Goal: Information Seeking & Learning: Learn about a topic

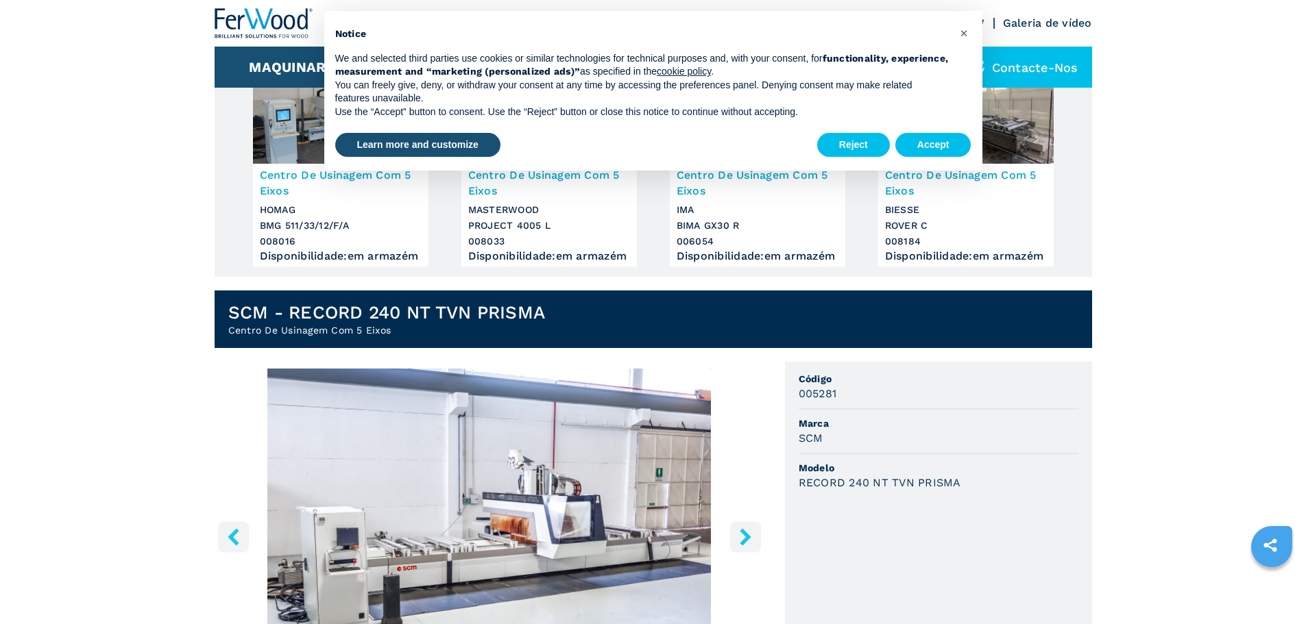
scroll to position [274, 0]
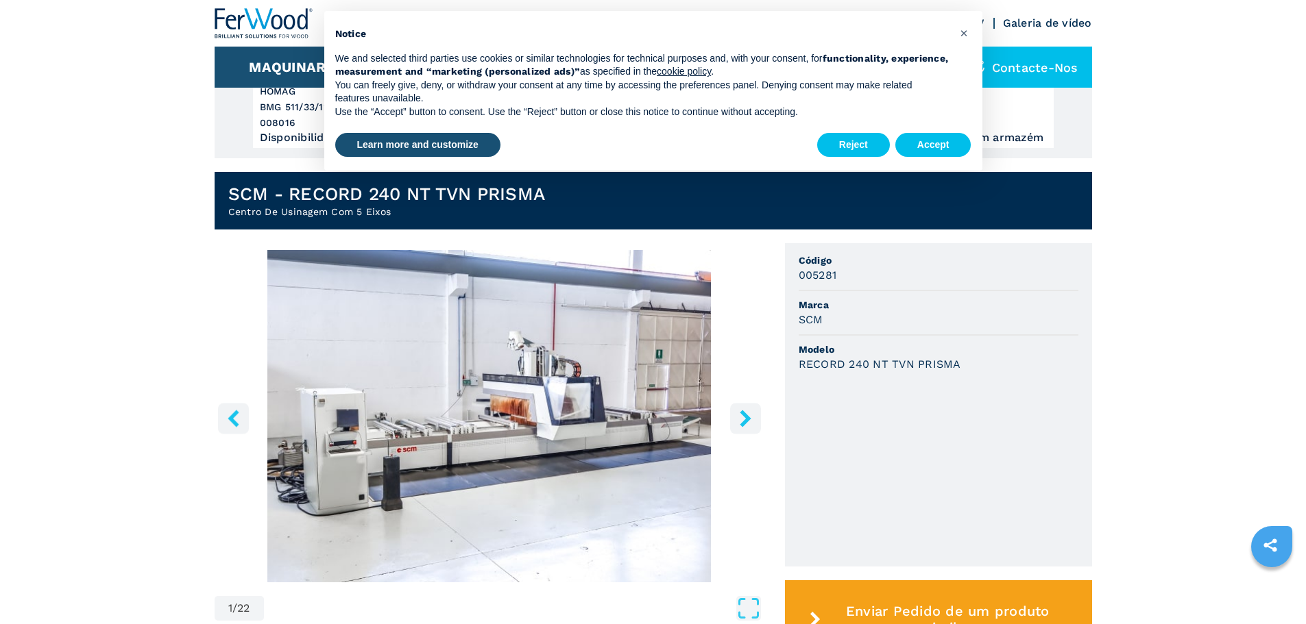
scroll to position [411, 0]
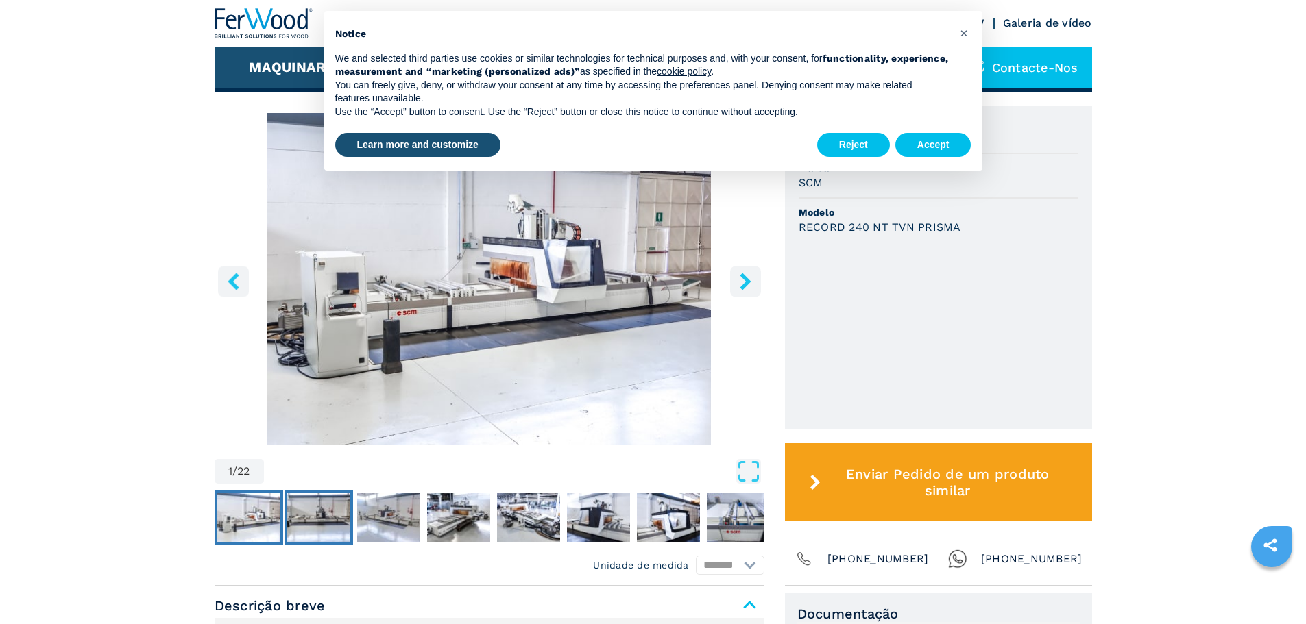
click at [321, 515] on img "Go to Slide 2" at bounding box center [318, 517] width 63 height 49
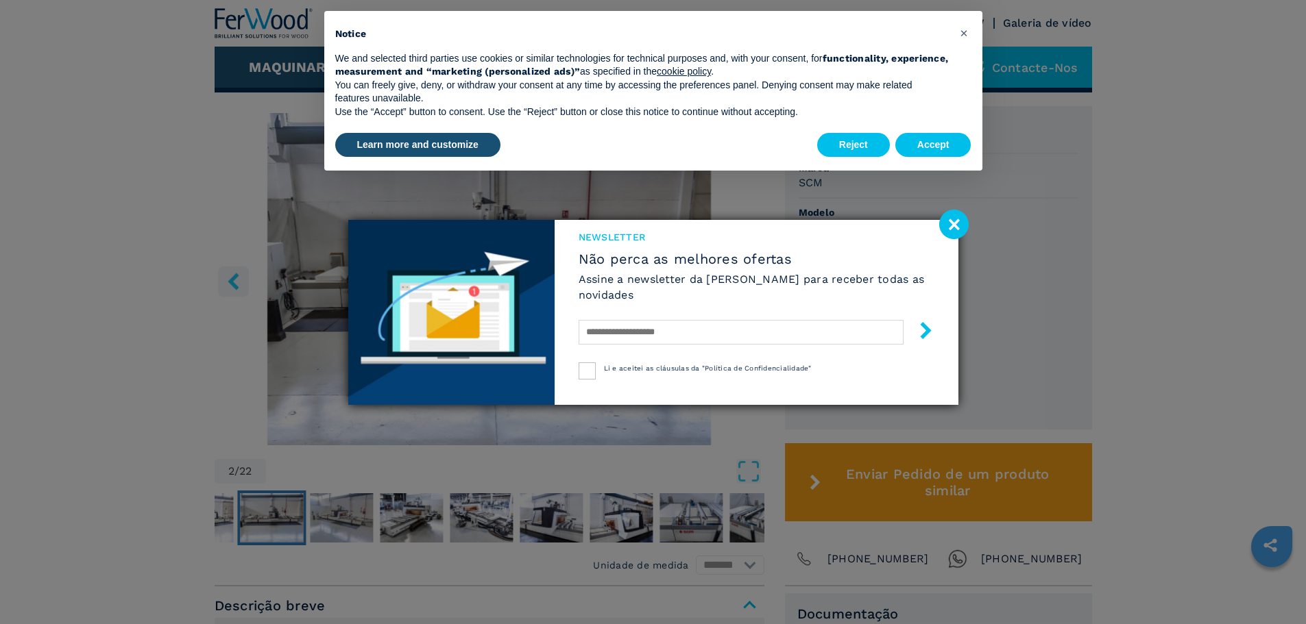
click at [954, 219] on image at bounding box center [953, 224] width 29 height 29
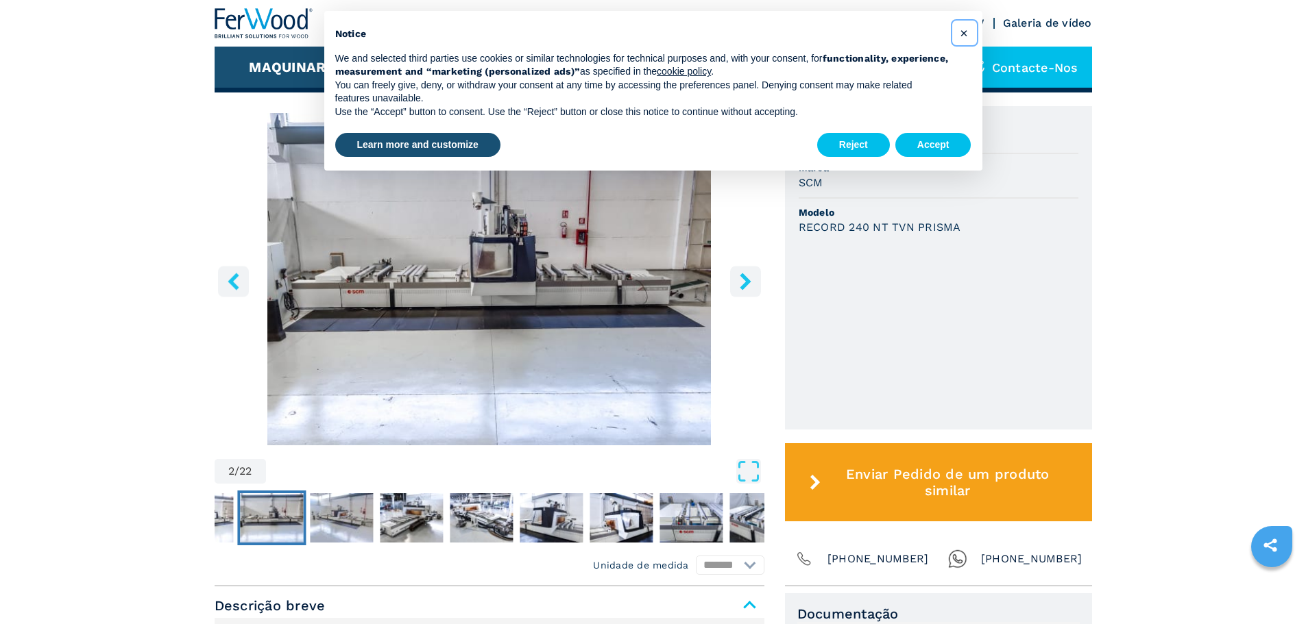
click at [963, 32] on span "×" at bounding box center [964, 33] width 8 height 16
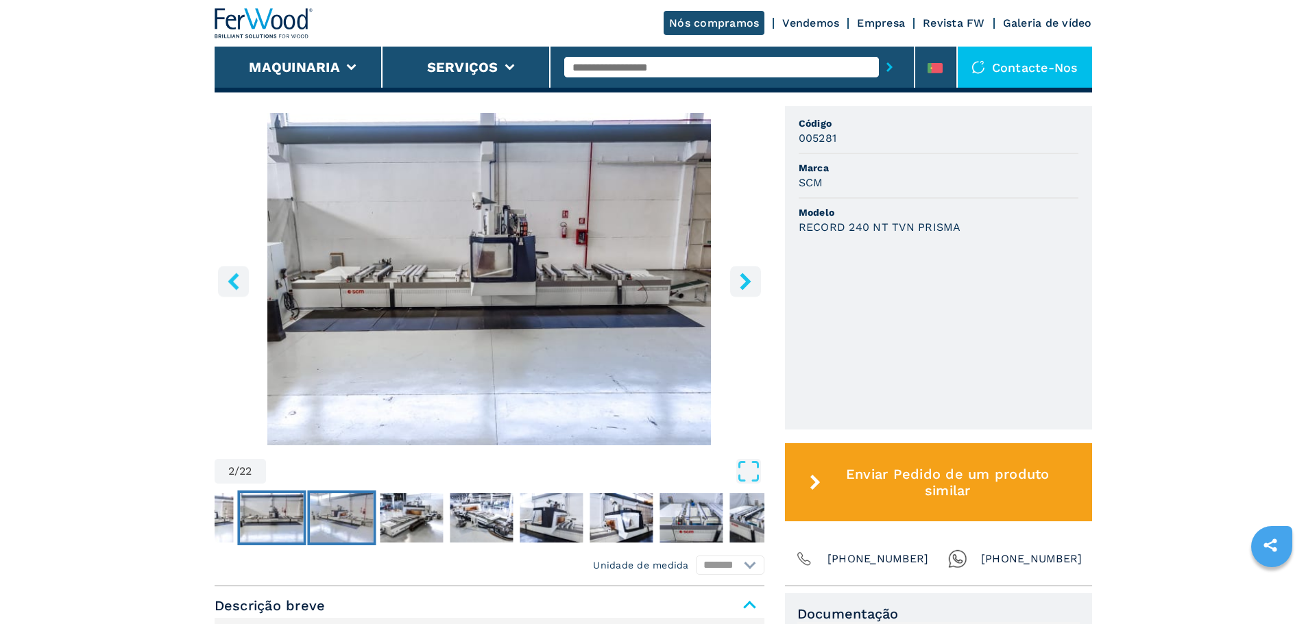
click at [350, 526] on img "Go to Slide 3" at bounding box center [341, 517] width 63 height 49
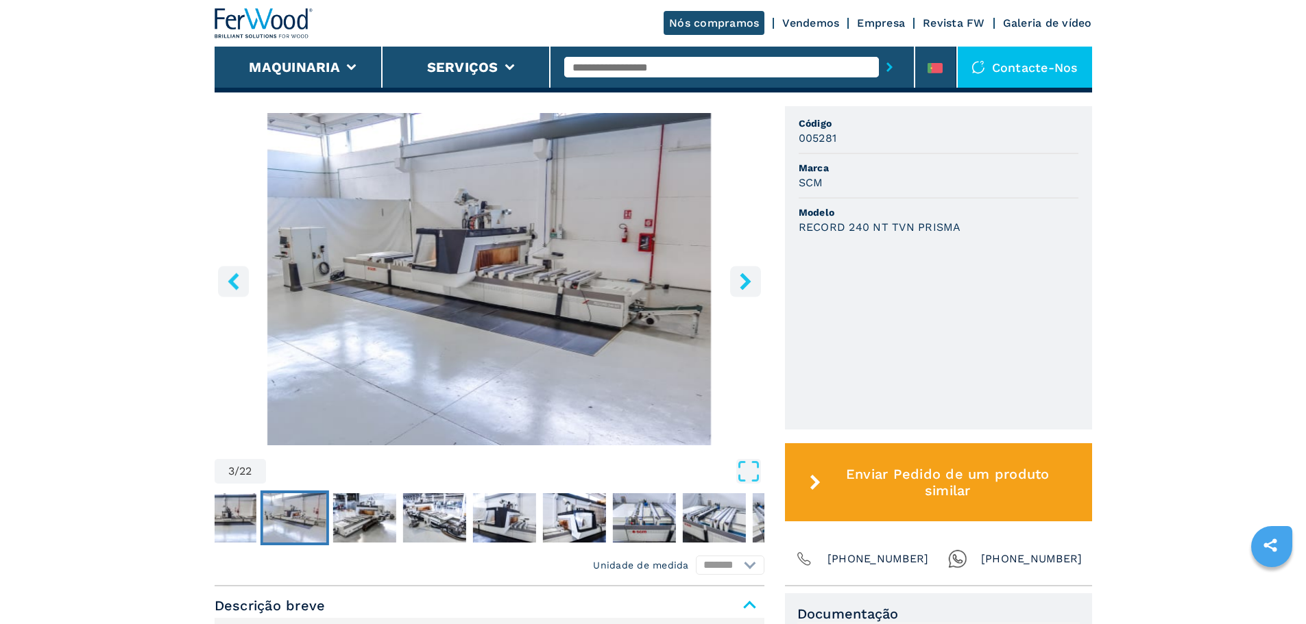
click at [399, 533] on nav "Thumbnail Navigation" at bounding box center [395, 518] width 550 height 55
click at [443, 532] on img "Go to Slide 5" at bounding box center [433, 517] width 63 height 49
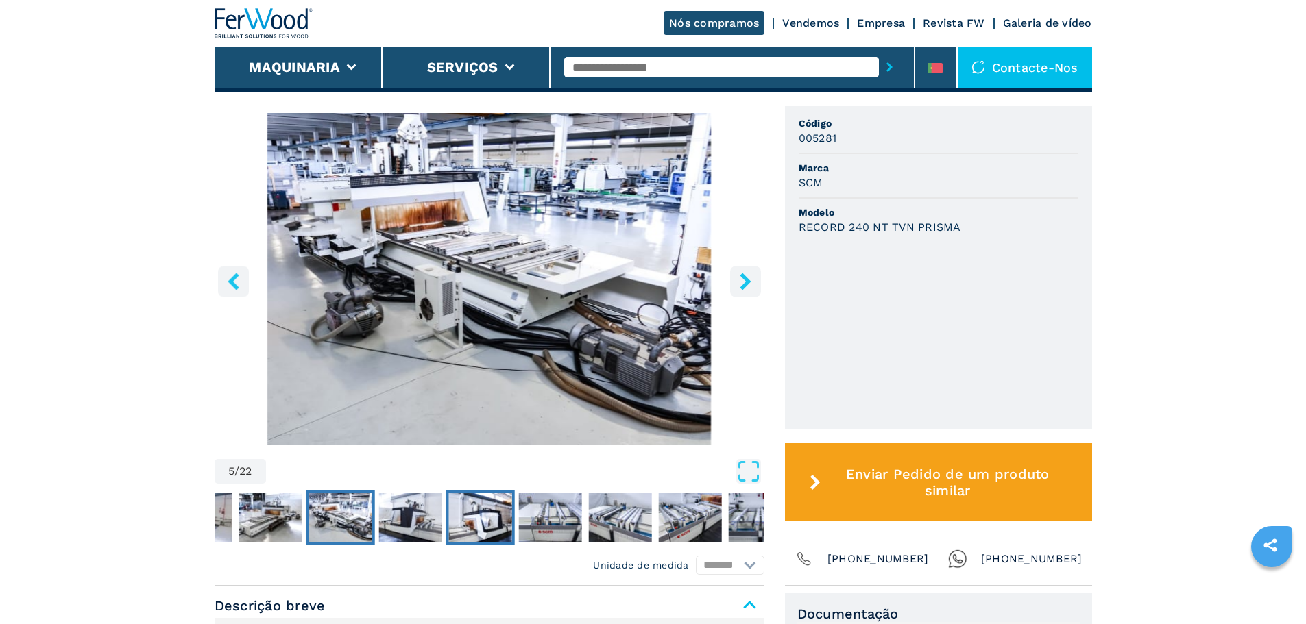
click at [476, 532] on img "Go to Slide 7" at bounding box center [479, 517] width 63 height 49
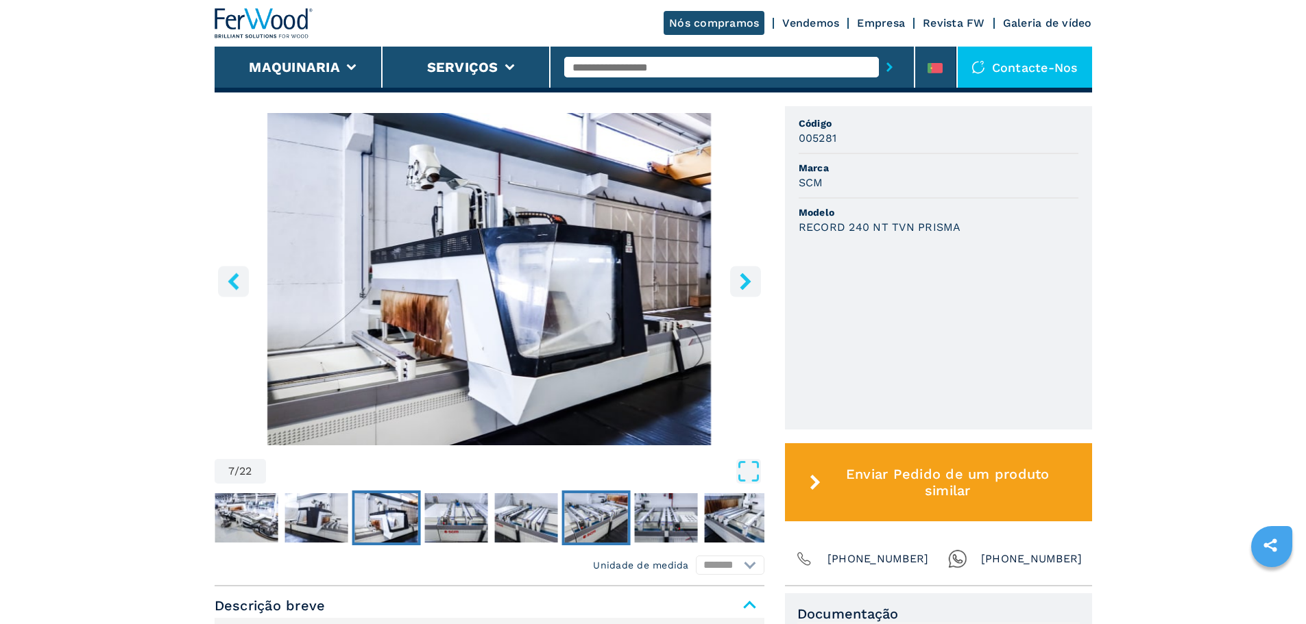
click at [585, 523] on img "Go to Slide 10" at bounding box center [595, 517] width 63 height 49
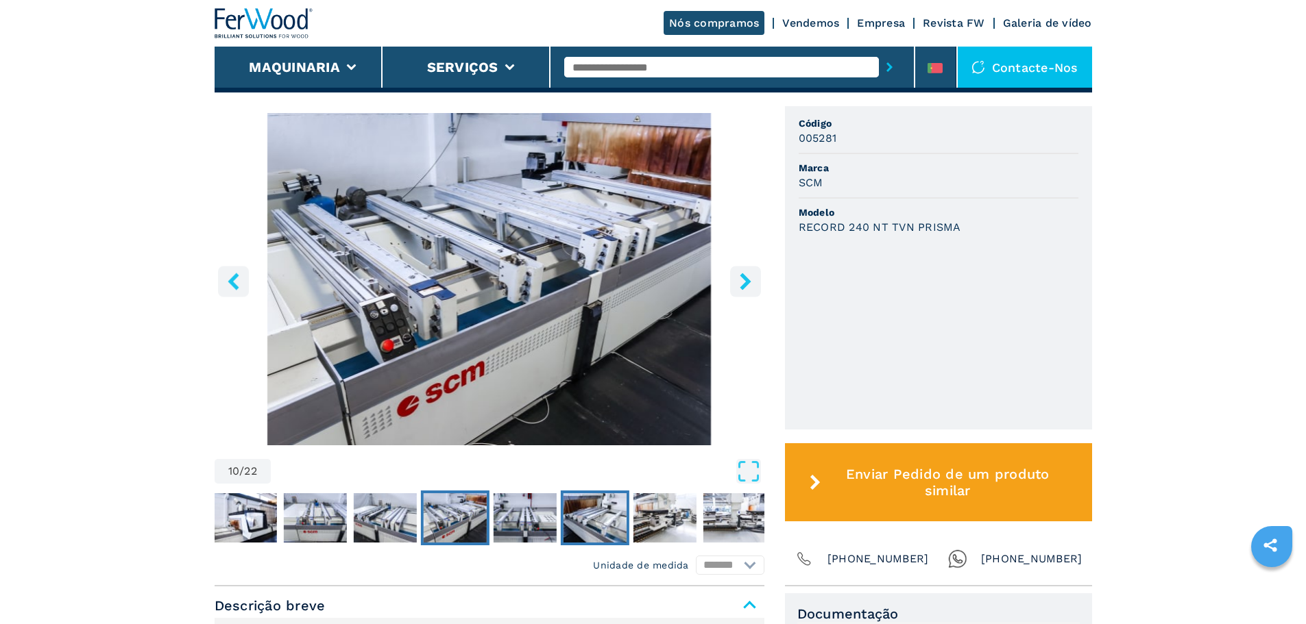
click at [626, 525] on img "Go to Slide 12" at bounding box center [594, 517] width 63 height 49
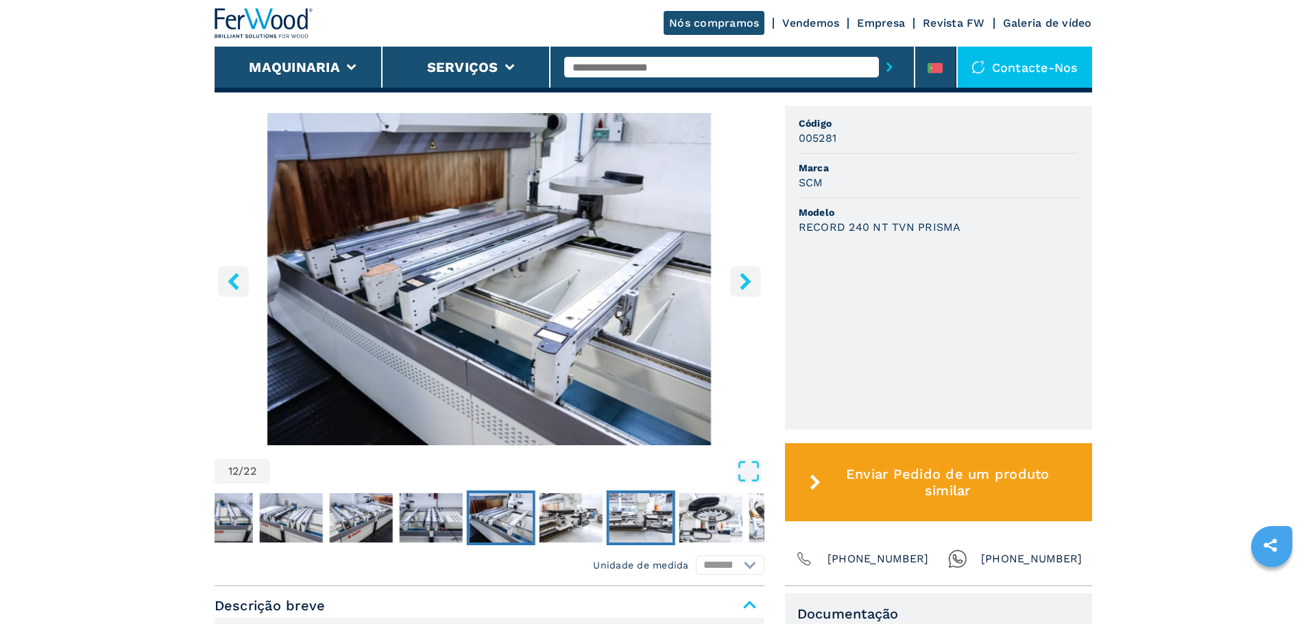
click at [626, 525] on img "Go to Slide 14" at bounding box center [640, 517] width 63 height 49
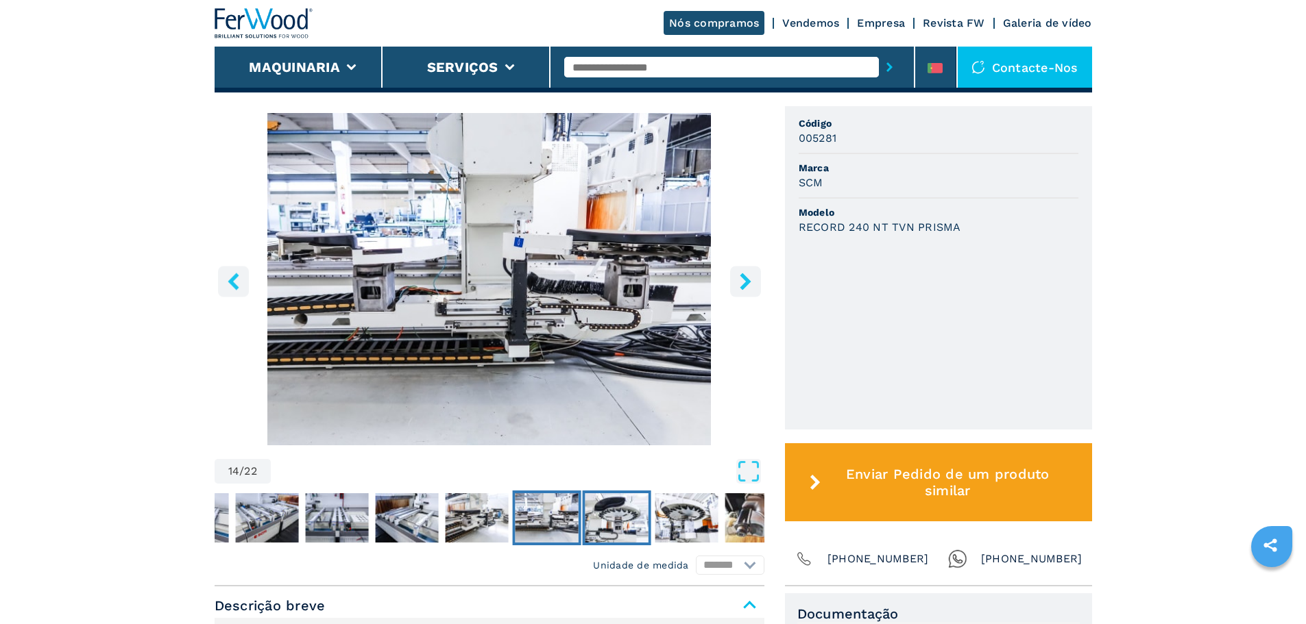
click at [626, 525] on img "Go to Slide 15" at bounding box center [616, 517] width 63 height 49
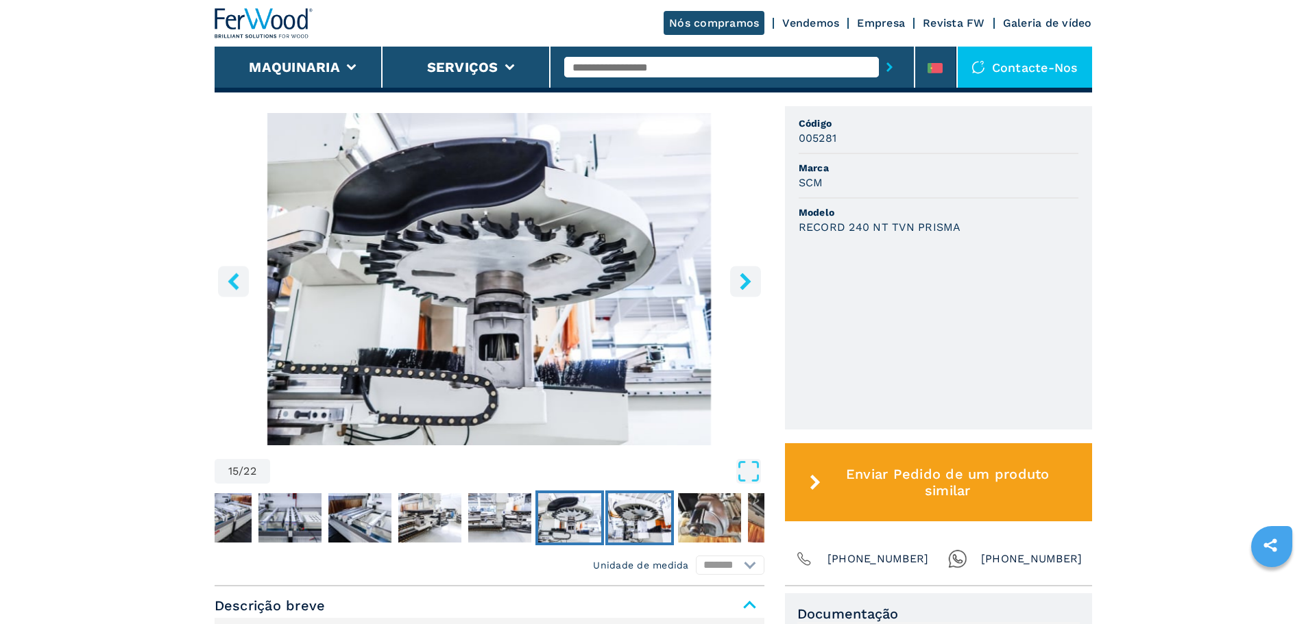
click at [626, 525] on img "Go to Slide 16" at bounding box center [639, 517] width 63 height 49
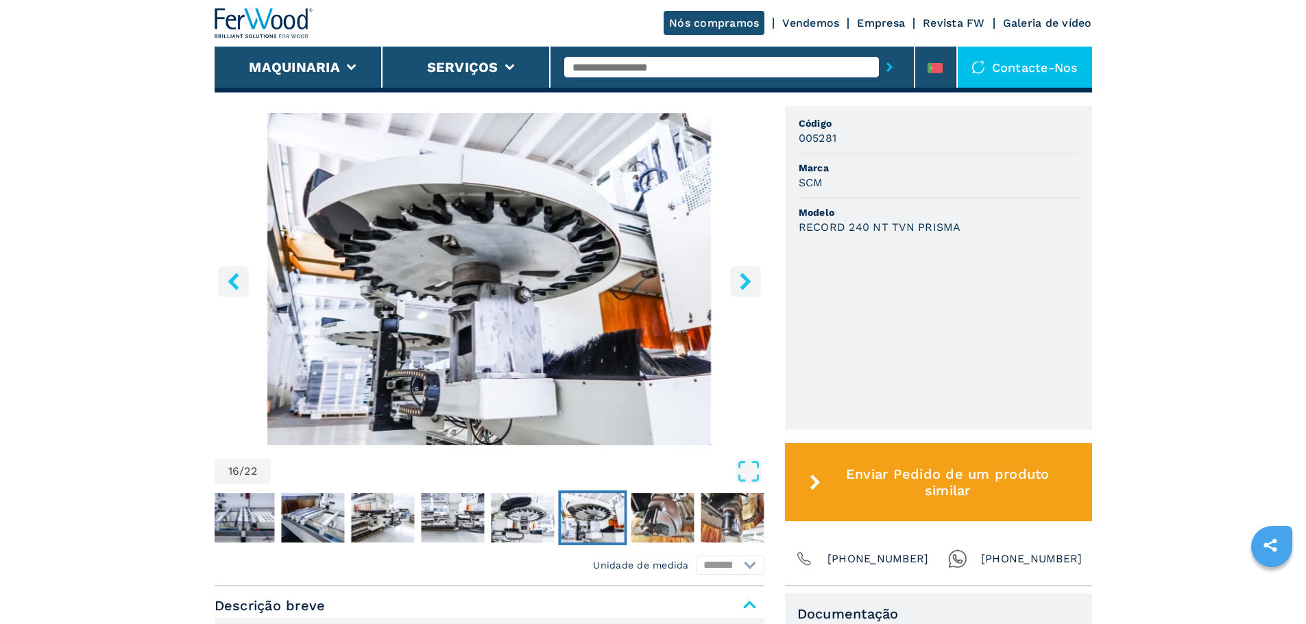
click at [572, 525] on img "Go to Slide 16" at bounding box center [592, 517] width 63 height 49
click at [548, 529] on img "Go to Slide 15" at bounding box center [522, 517] width 63 height 49
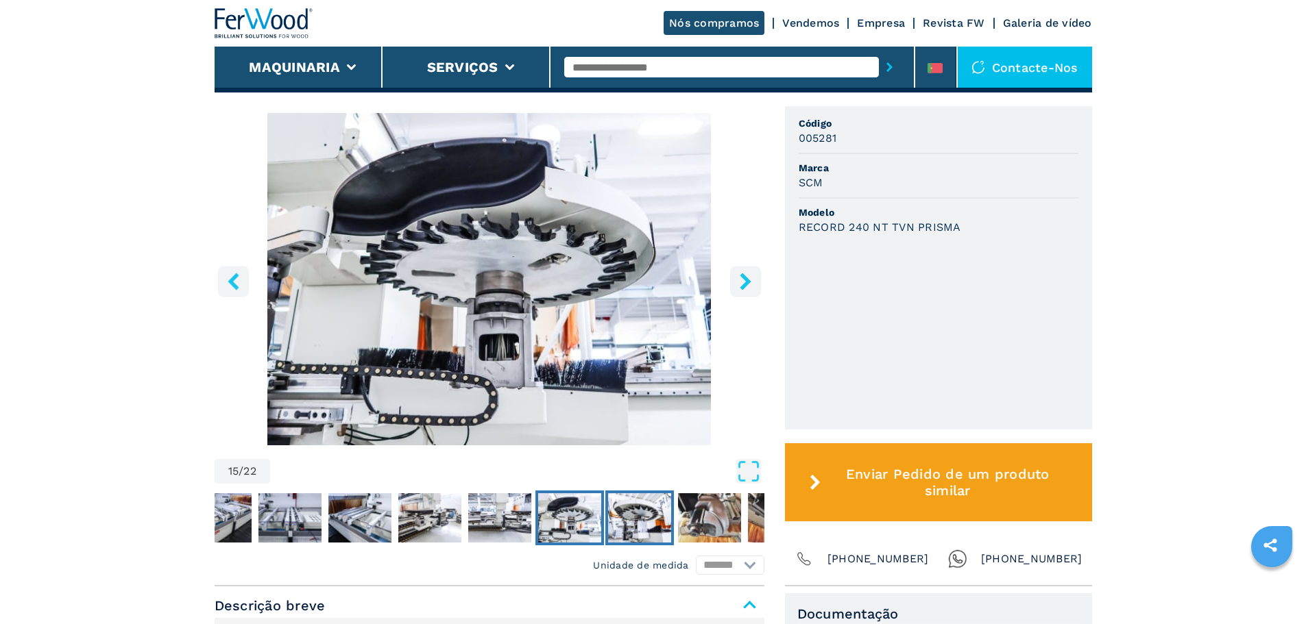
click at [647, 528] on img "Go to Slide 16" at bounding box center [639, 517] width 63 height 49
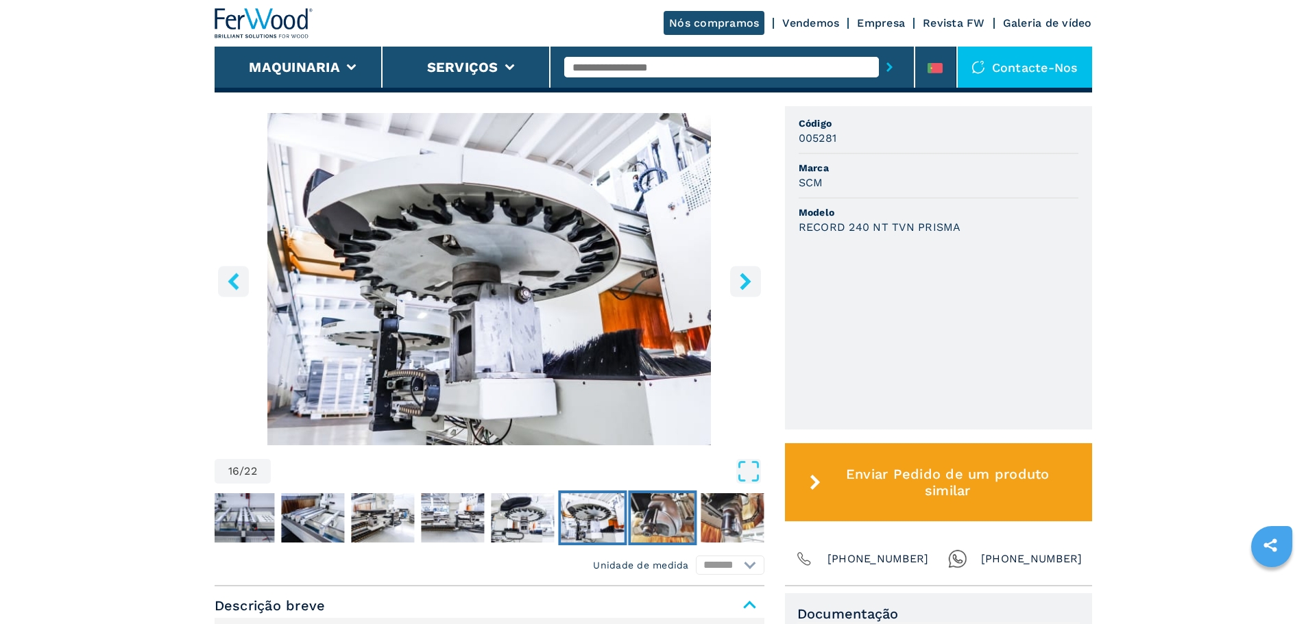
click at [666, 525] on img "Go to Slide 17" at bounding box center [662, 517] width 63 height 49
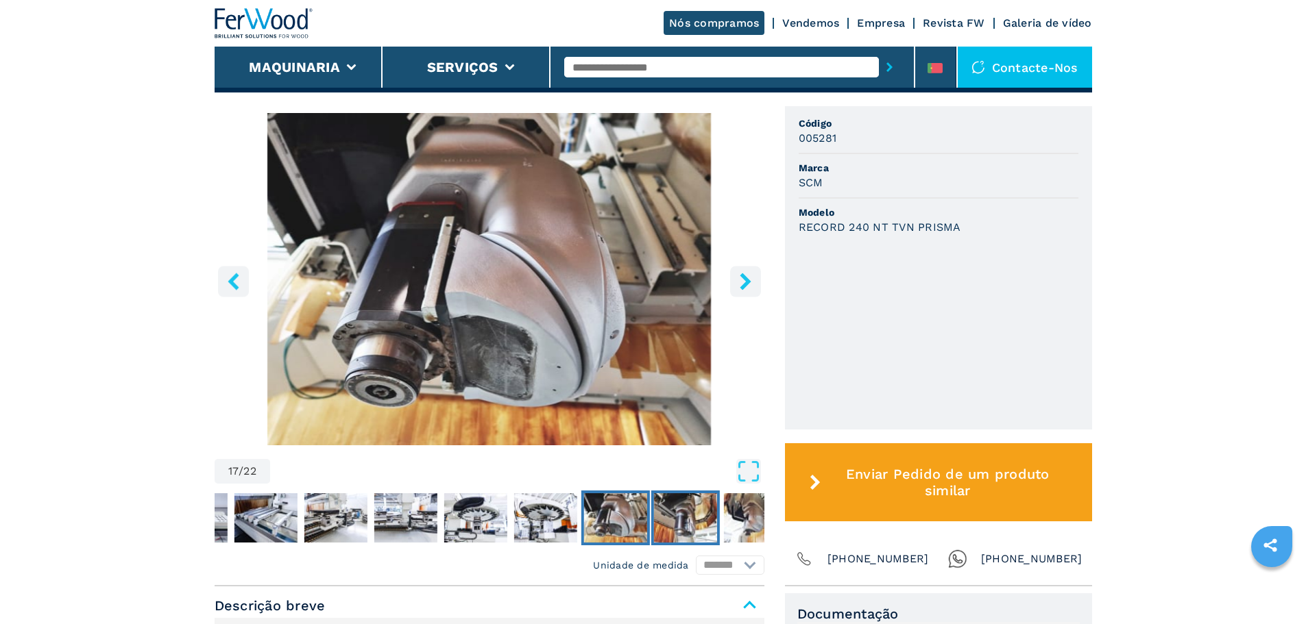
click at [667, 525] on img "Go to Slide 18" at bounding box center [684, 517] width 63 height 49
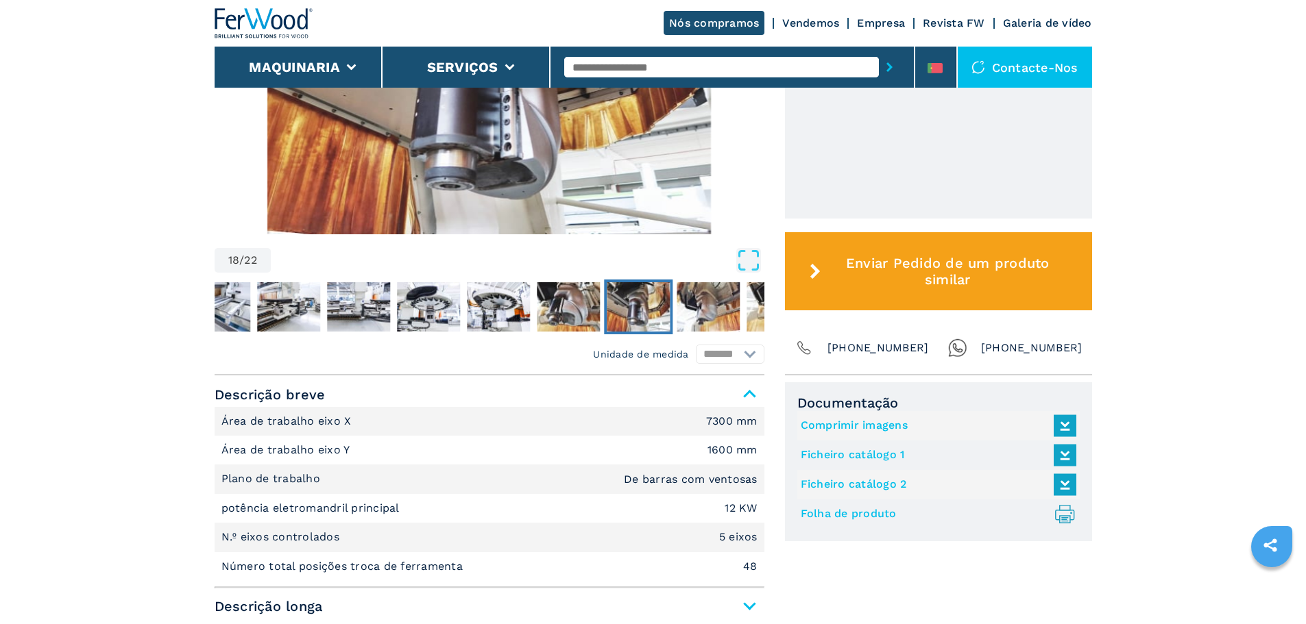
scroll to position [548, 0]
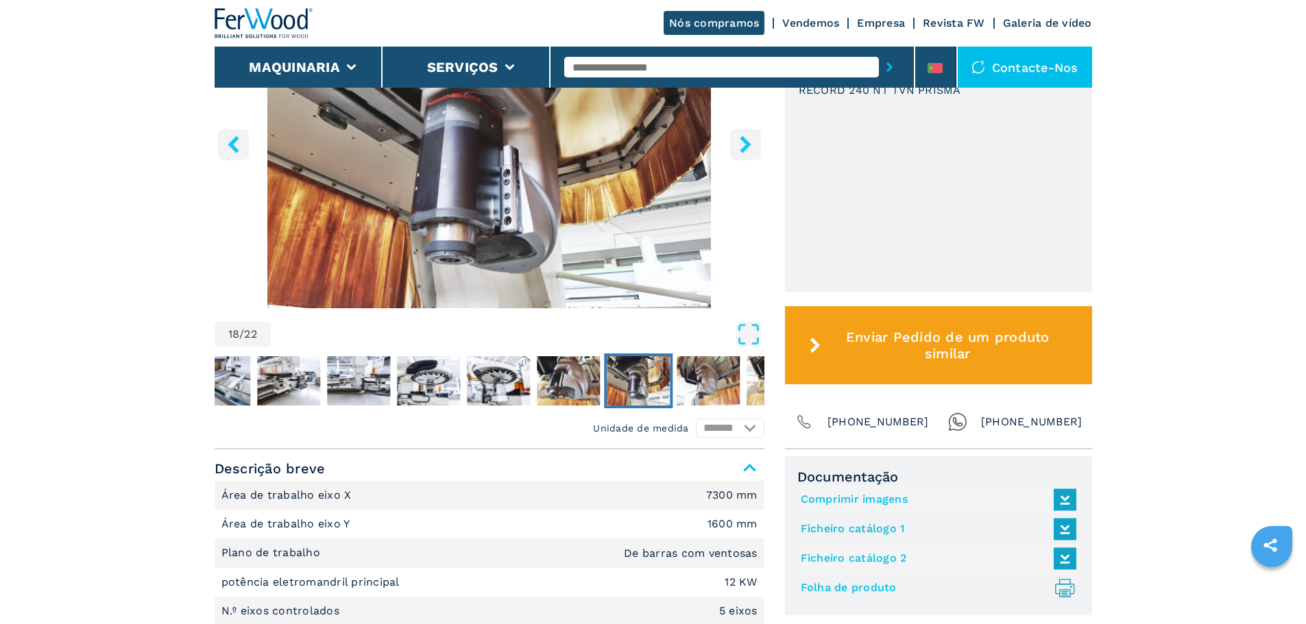
click at [870, 23] on link "Empresa" at bounding box center [881, 22] width 48 height 13
click at [892, 21] on link "Empresa" at bounding box center [881, 22] width 48 height 13
click at [873, 21] on link "Empresa" at bounding box center [881, 22] width 48 height 13
click at [826, 21] on link "Vendemos" at bounding box center [810, 22] width 57 height 13
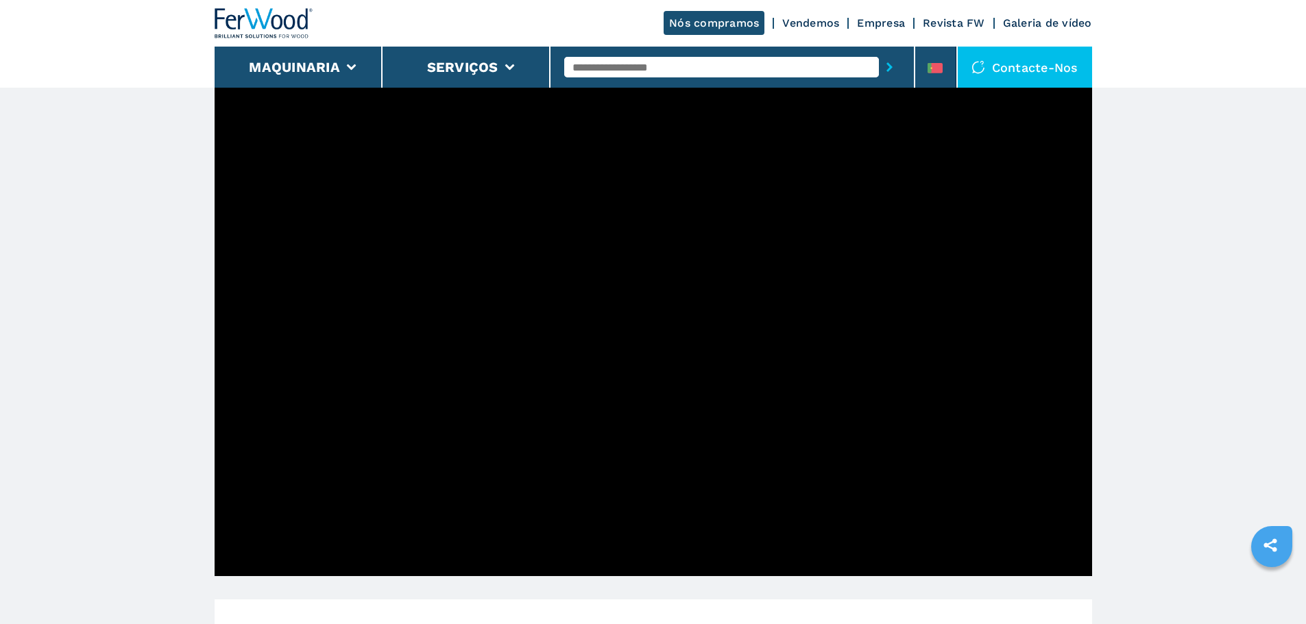
scroll to position [411, 0]
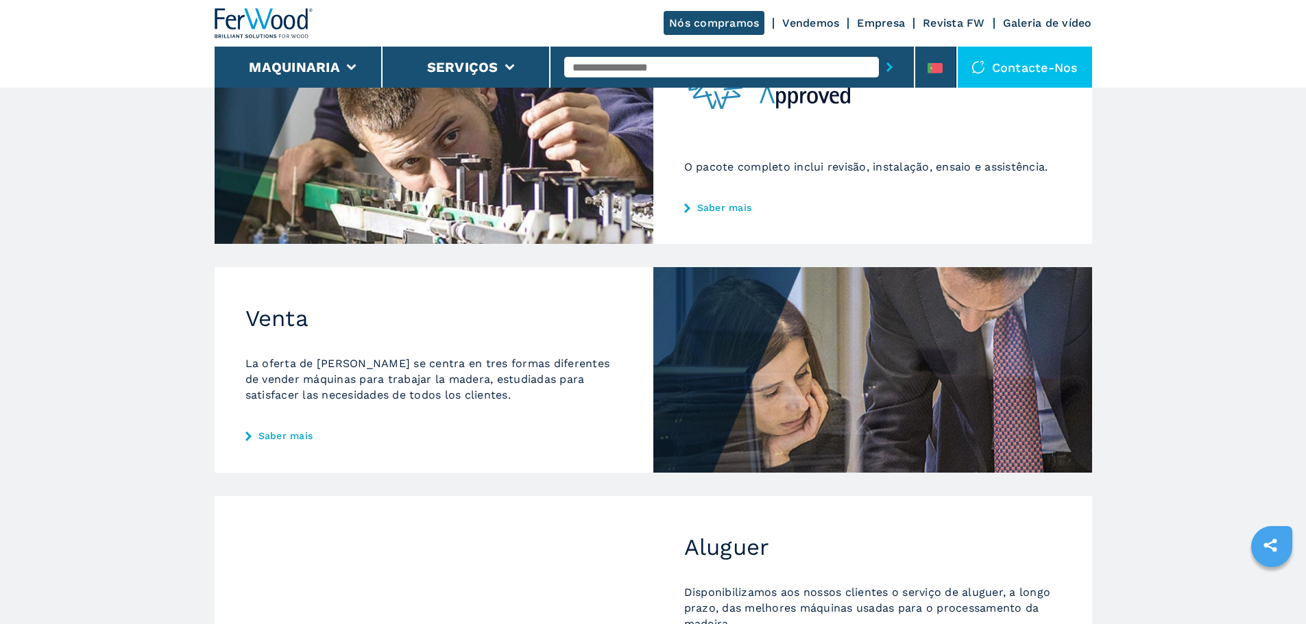
scroll to position [480, 0]
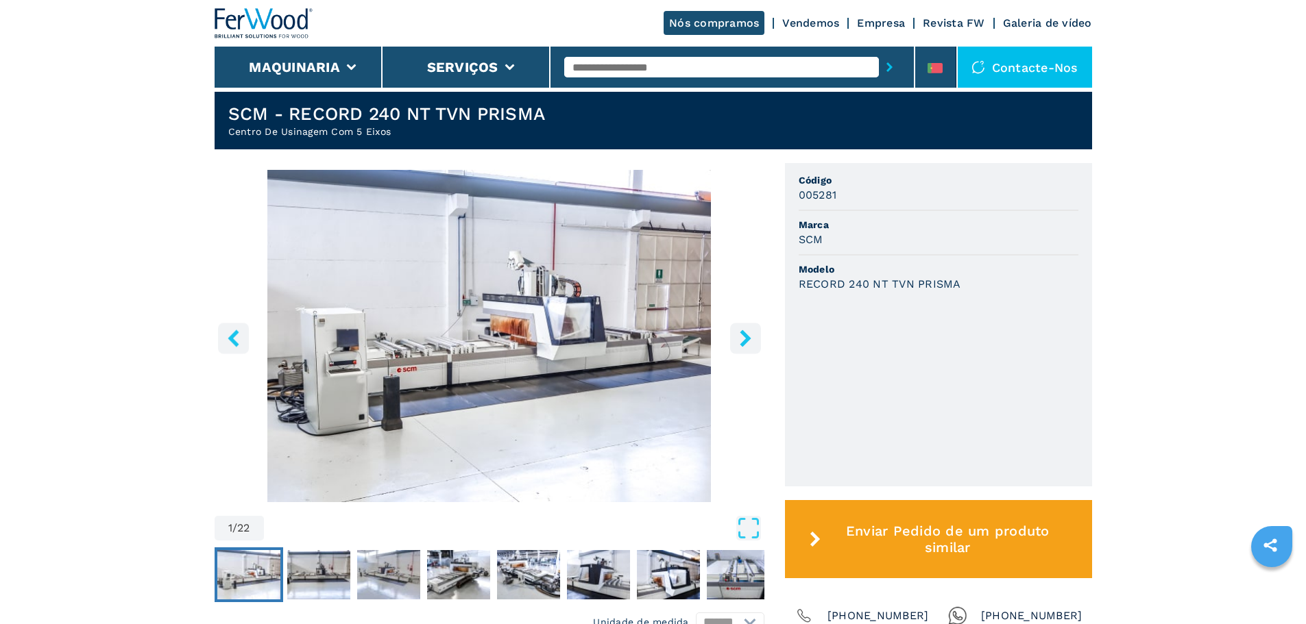
scroll to position [480, 0]
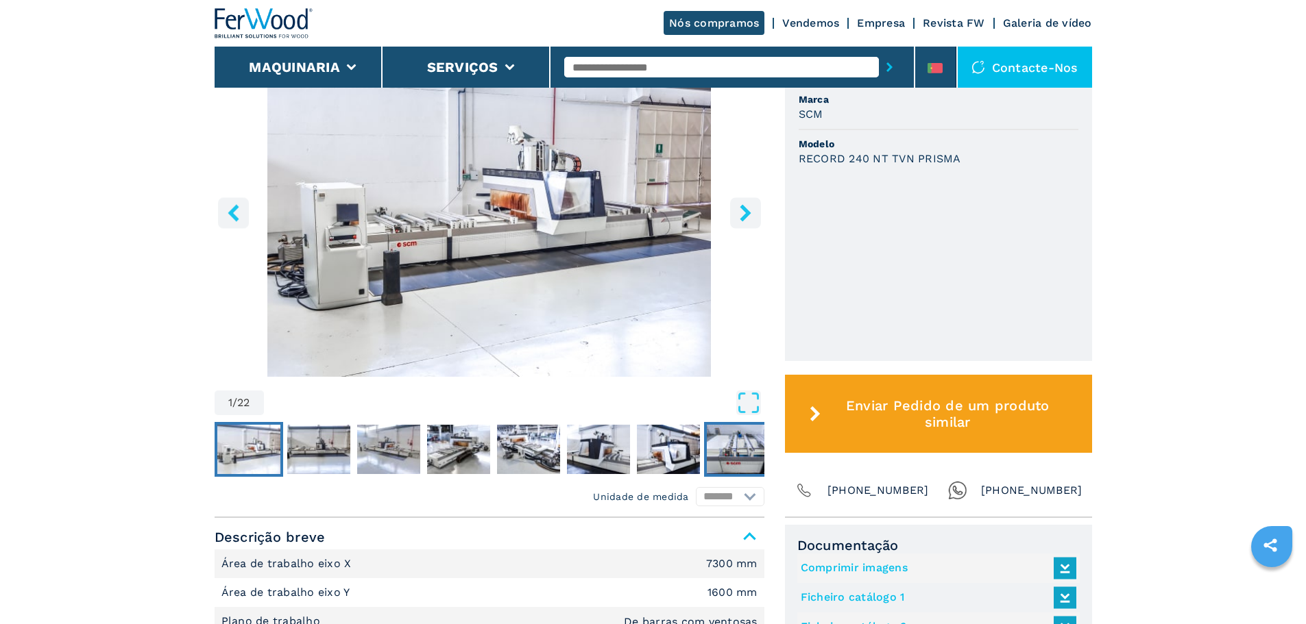
click at [745, 458] on img "Go to Slide 8" at bounding box center [738, 449] width 63 height 49
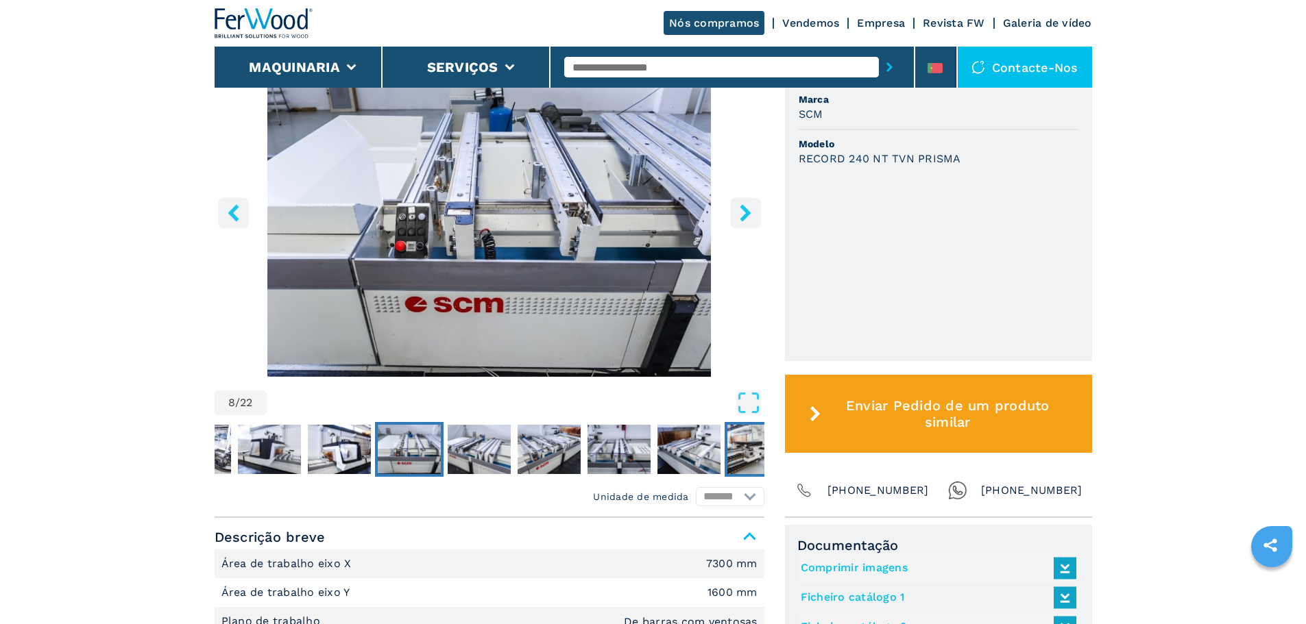
click at [741, 456] on img "Go to Slide 13" at bounding box center [758, 449] width 63 height 49
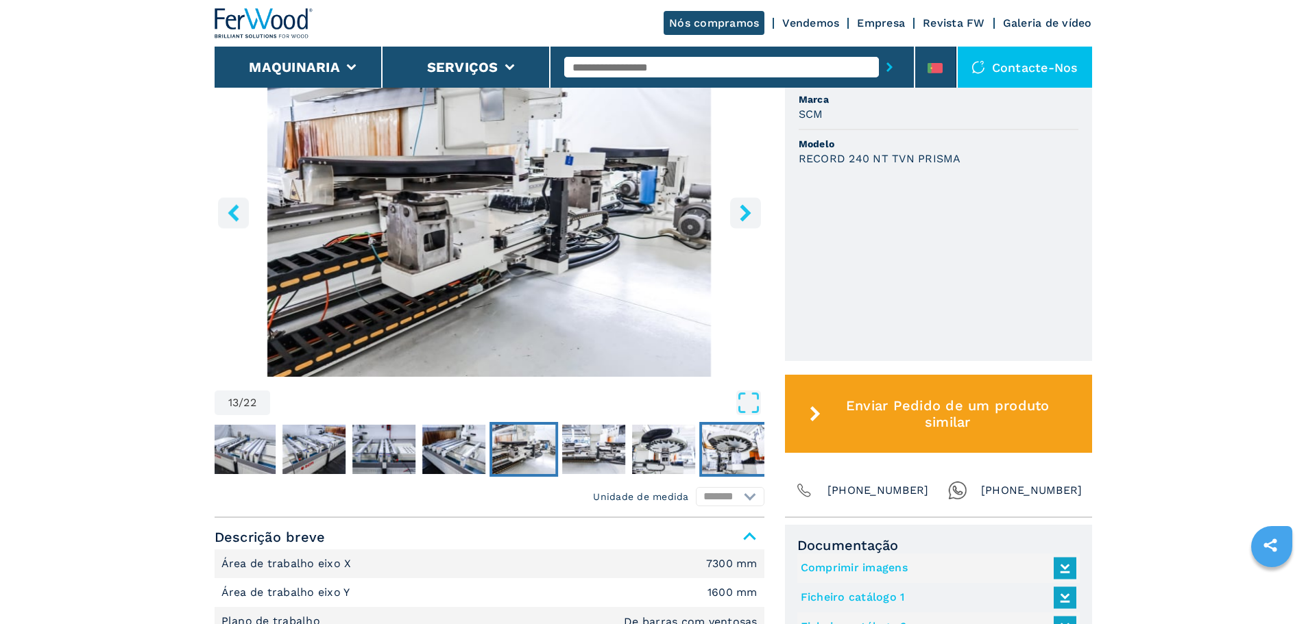
click at [748, 456] on img "Go to Slide 16" at bounding box center [733, 449] width 63 height 49
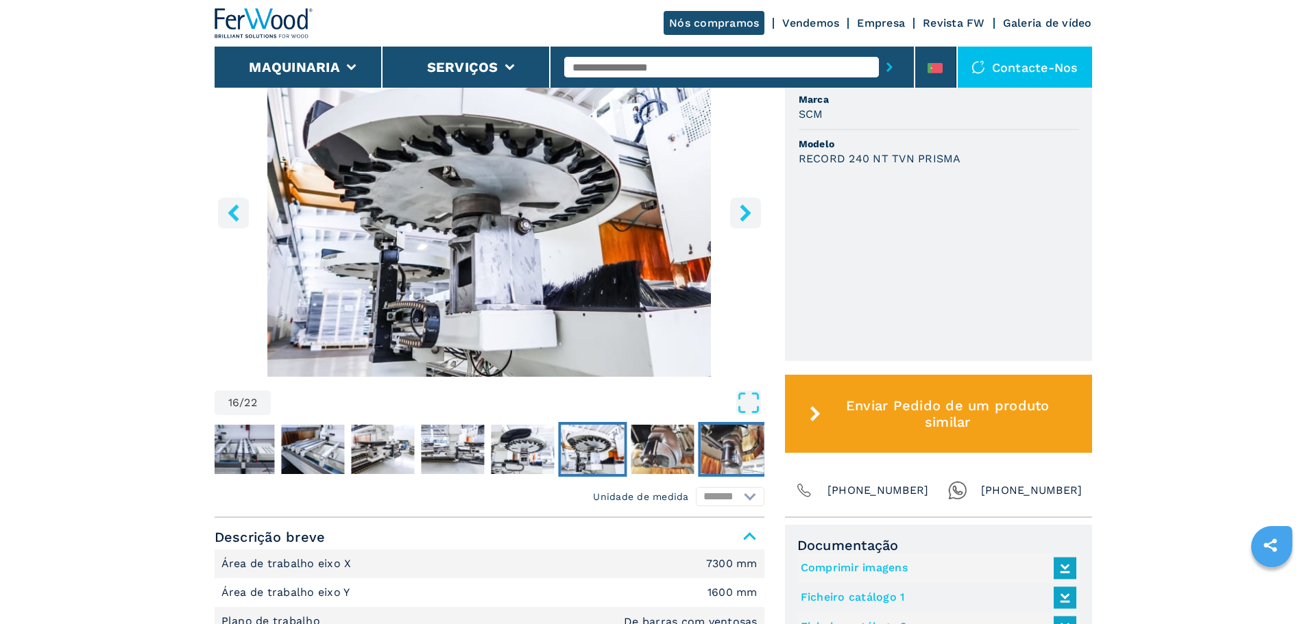
click at [743, 457] on img "Go to Slide 18" at bounding box center [731, 449] width 63 height 49
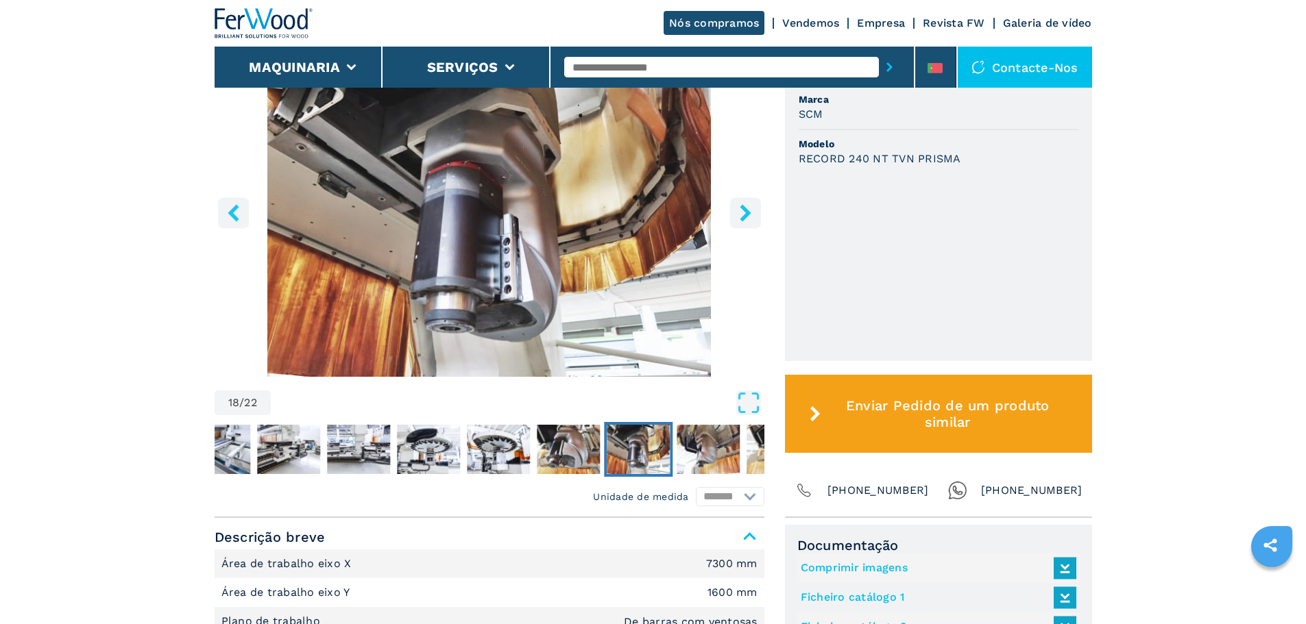
click at [1028, 69] on div "Contacte-nos" at bounding box center [1024, 67] width 134 height 41
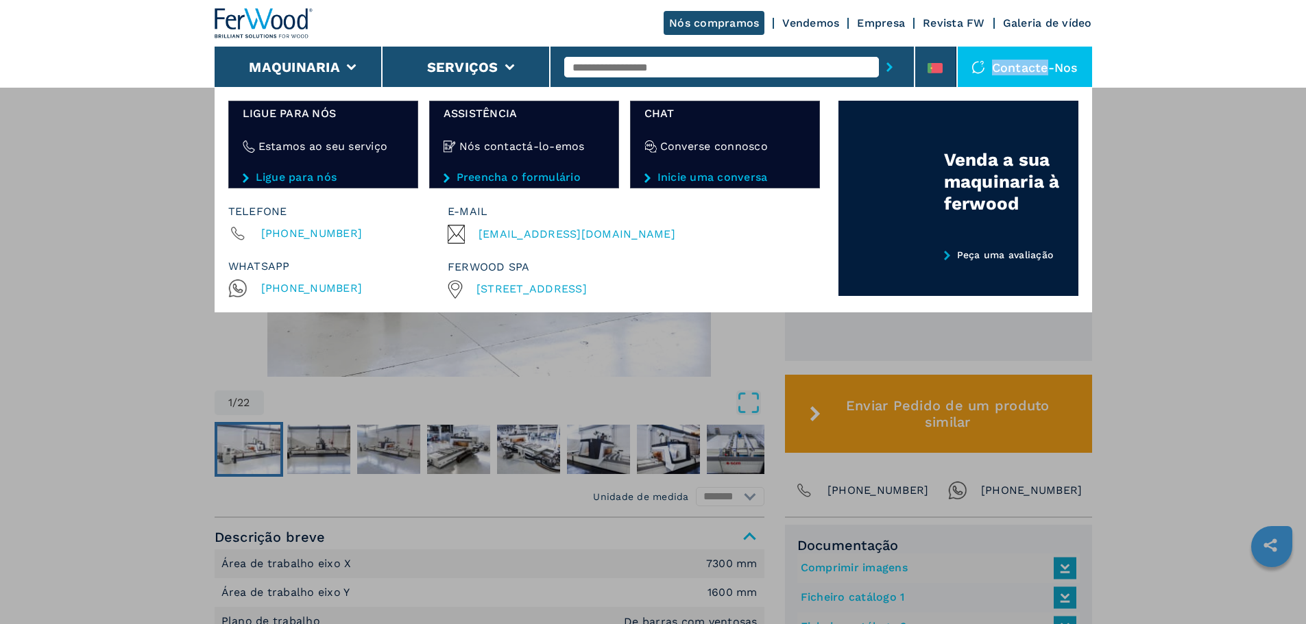
click at [1028, 69] on div "Contacte-nos" at bounding box center [1024, 67] width 134 height 41
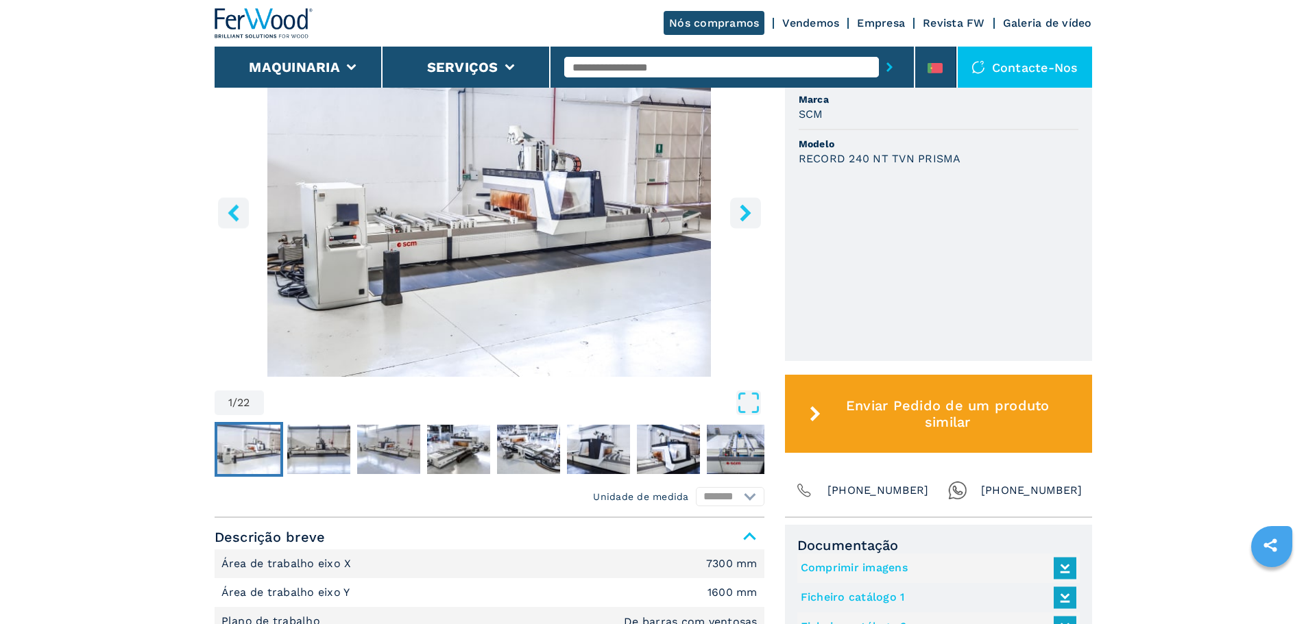
click at [1010, 499] on span "[PHONE_NUMBER]" at bounding box center [1031, 490] width 101 height 19
click at [735, 457] on img "Go to Slide 8" at bounding box center [738, 449] width 63 height 49
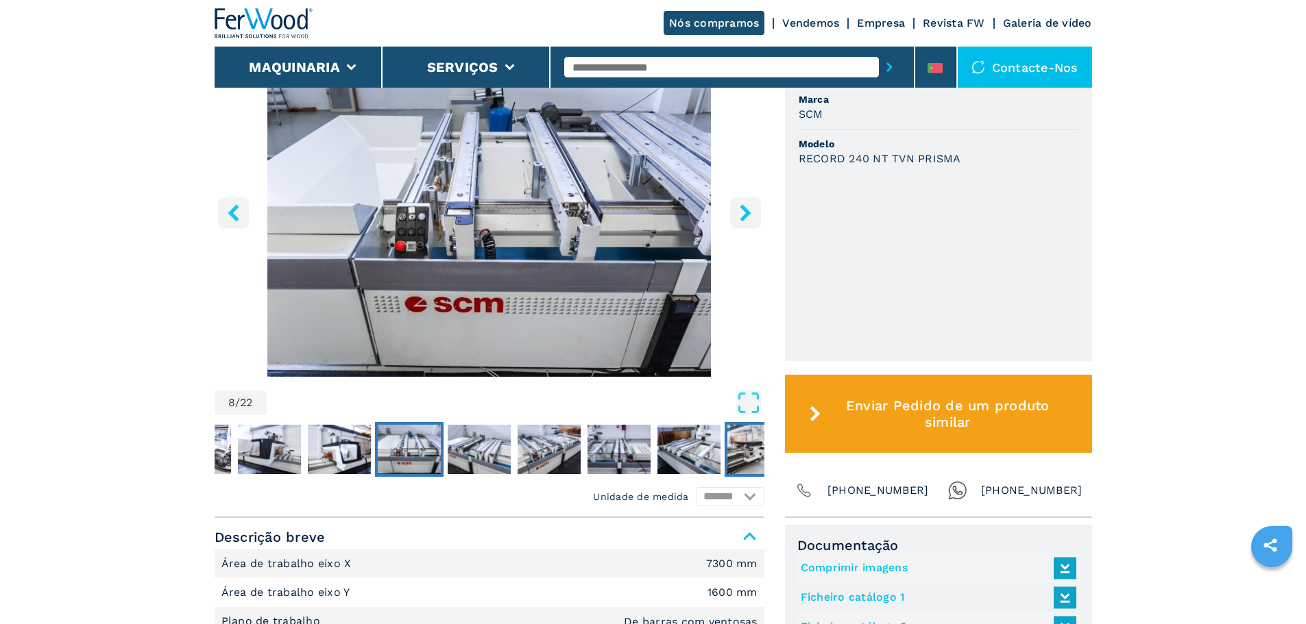
click at [744, 452] on img "Go to Slide 13" at bounding box center [758, 449] width 63 height 49
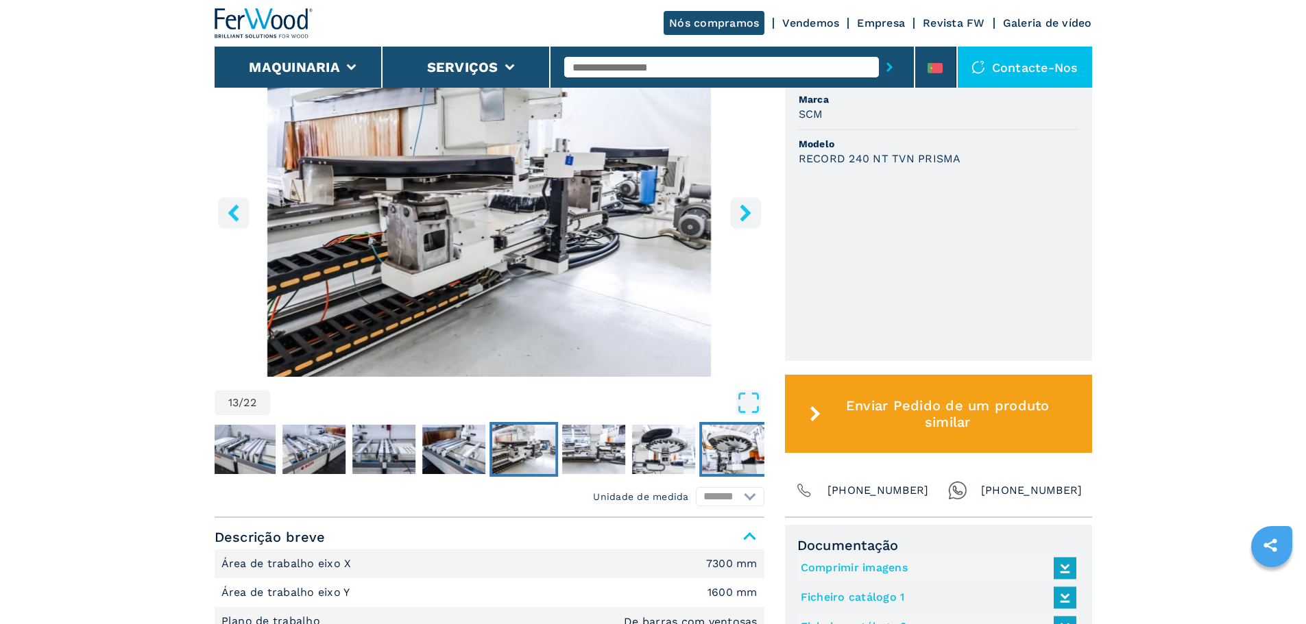
click at [739, 452] on img "Go to Slide 16" at bounding box center [733, 449] width 63 height 49
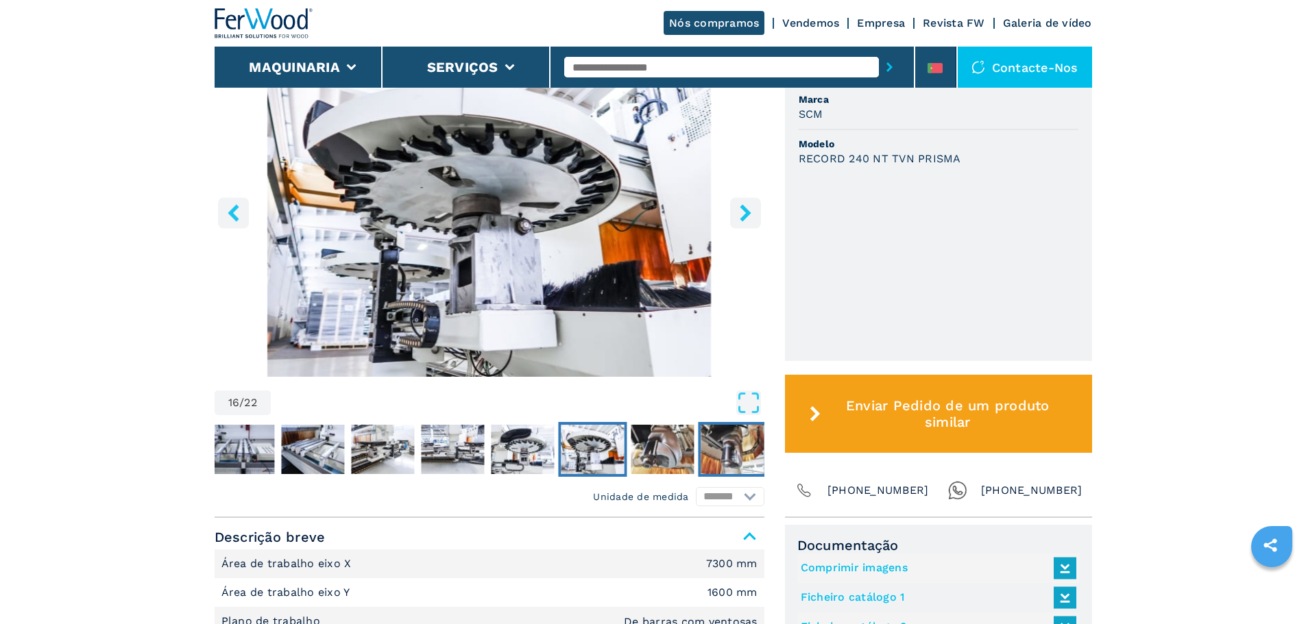
click at [718, 454] on img "Go to Slide 18" at bounding box center [731, 449] width 63 height 49
